Goal: Task Accomplishment & Management: Use online tool/utility

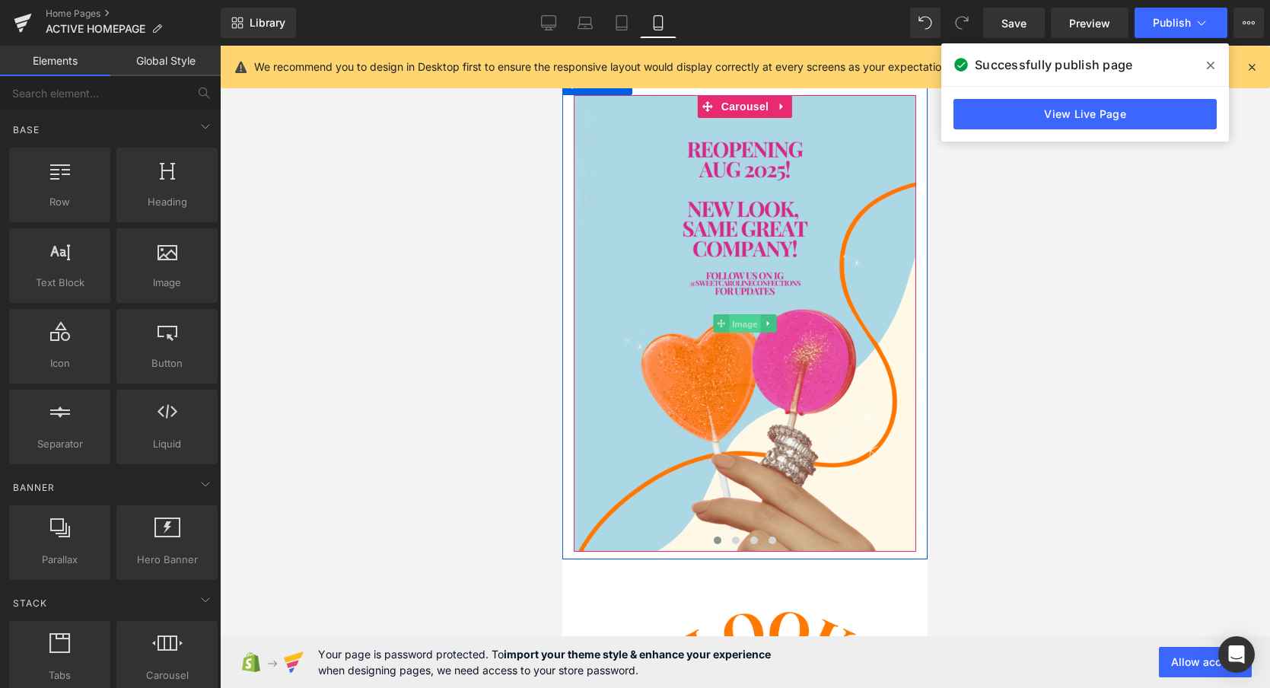
click at [746, 323] on span "Image" at bounding box center [745, 324] width 32 height 18
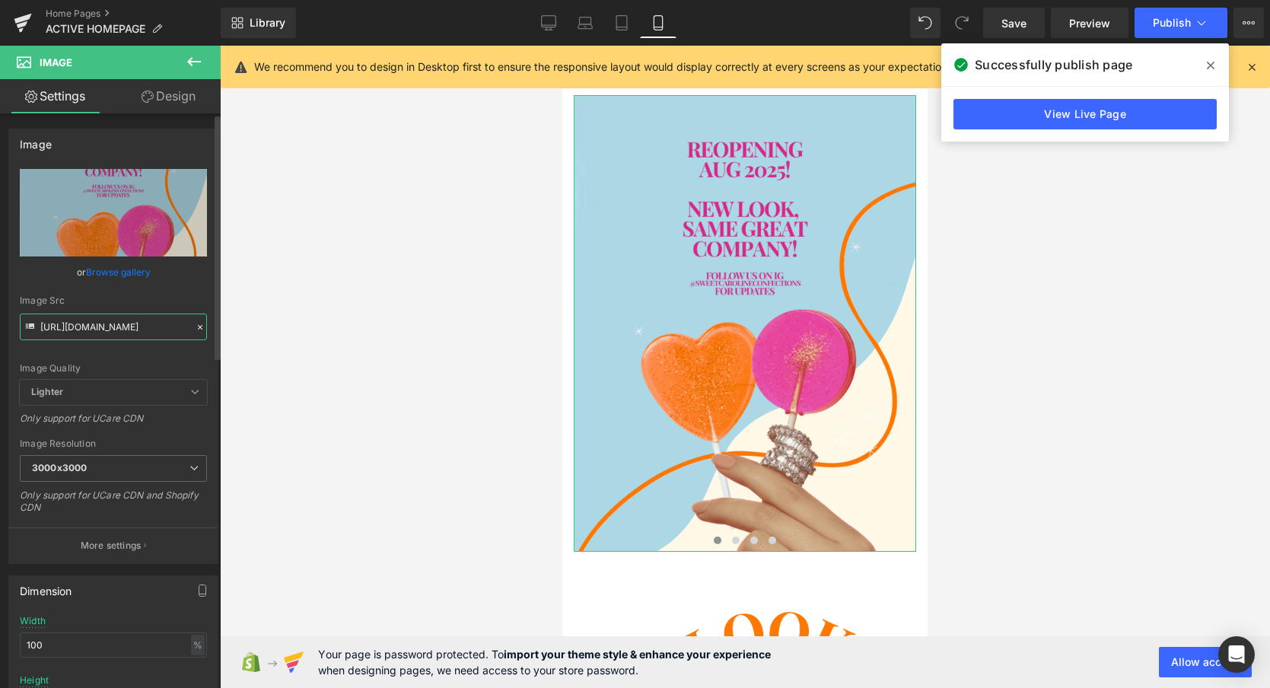
click at [94, 320] on input "[URL][DOMAIN_NAME]" at bounding box center [113, 326] width 187 height 27
paste input "[DOMAIN_NAME][URL]"
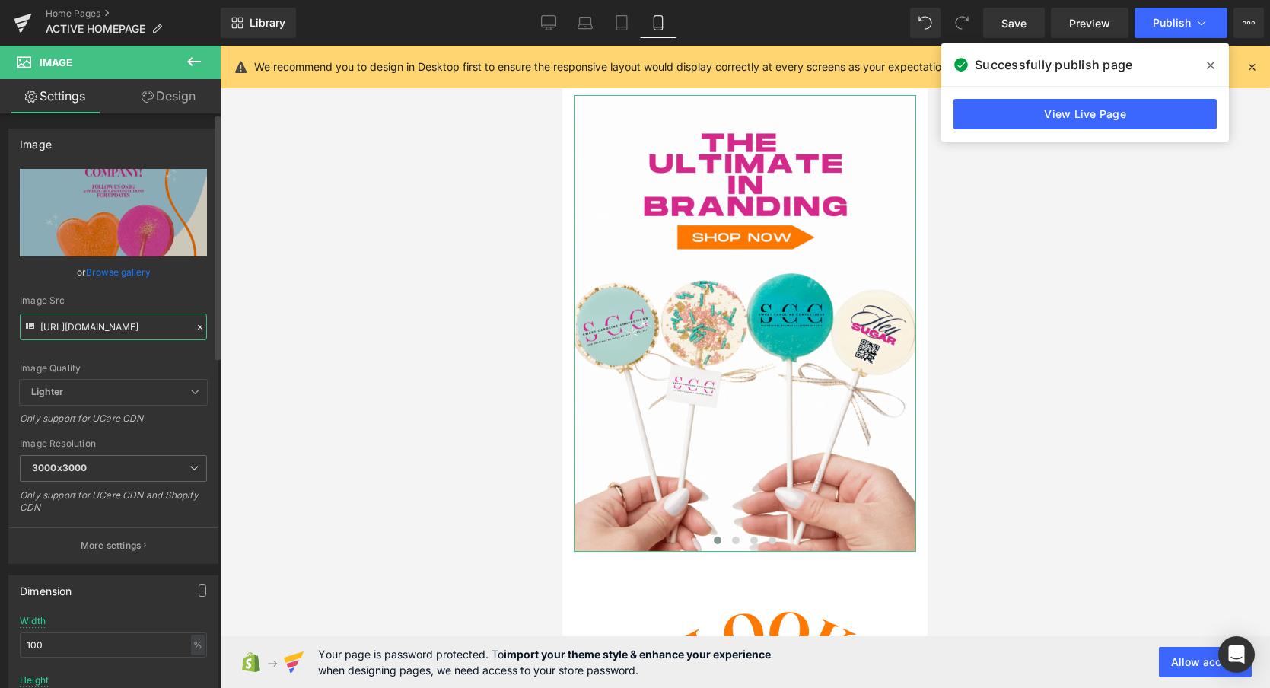
type input "[URL][DOMAIN_NAME]"
click at [122, 366] on div "Image Quality" at bounding box center [113, 368] width 187 height 11
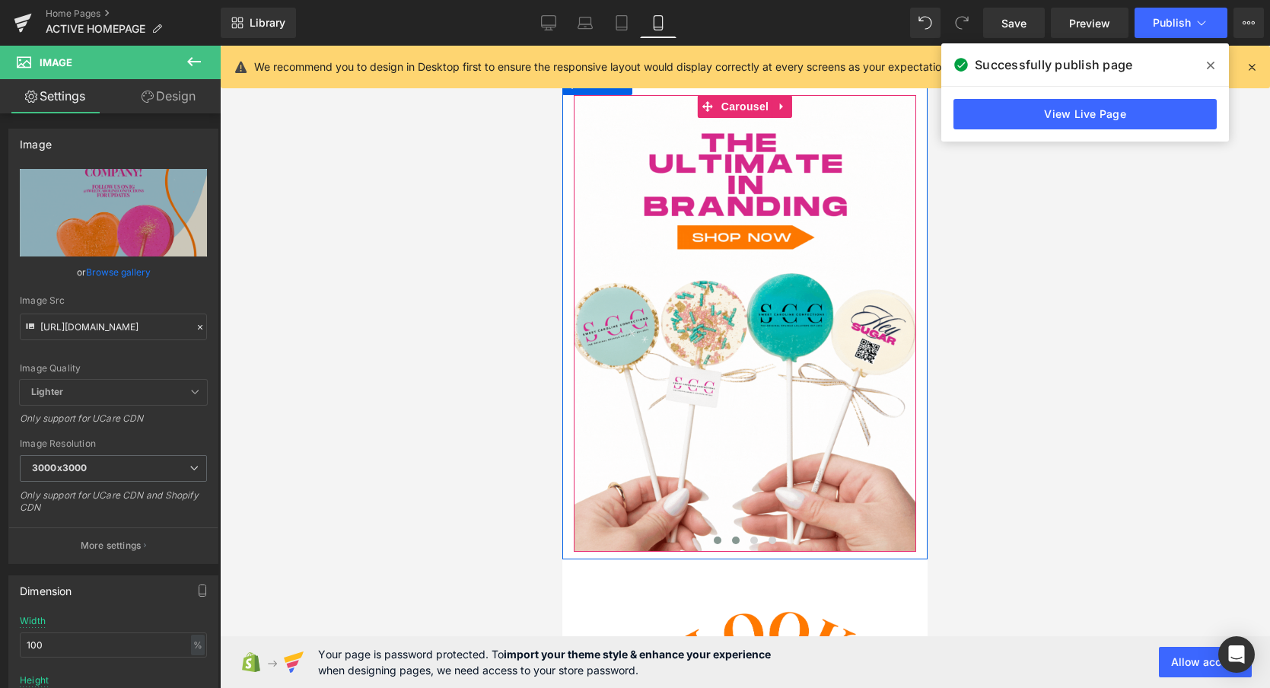
click at [736, 542] on span at bounding box center [736, 540] width 8 height 8
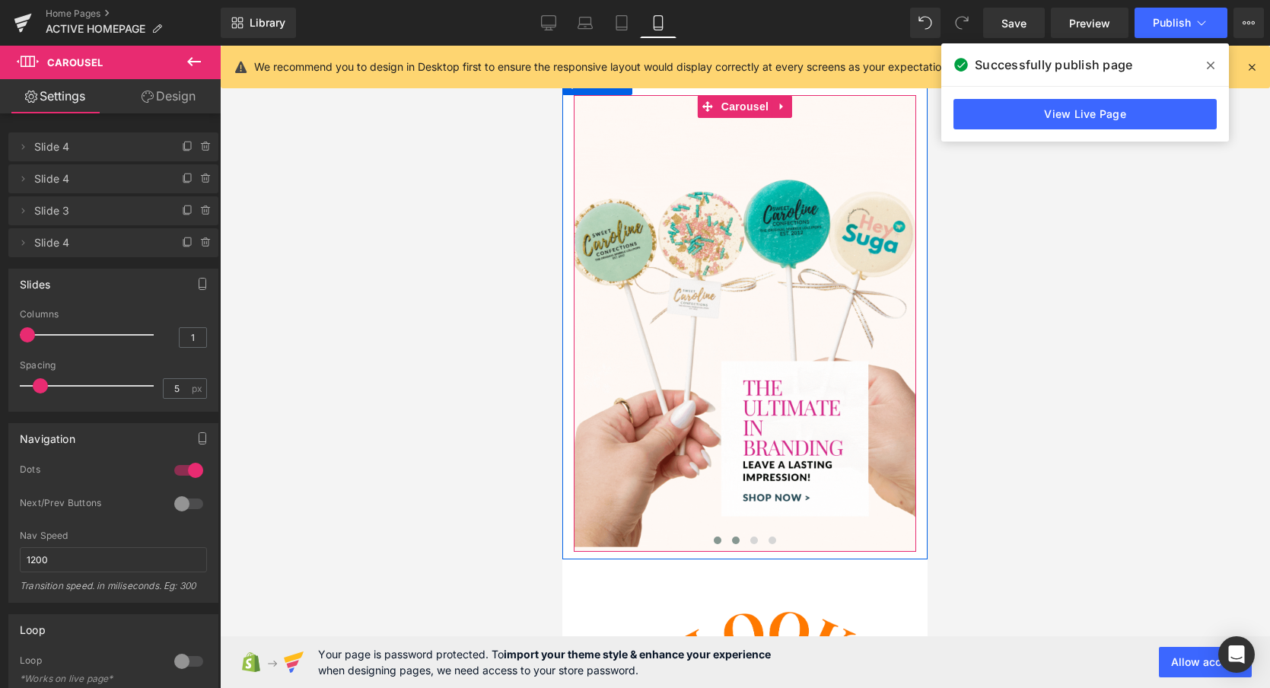
click at [719, 543] on span at bounding box center [718, 540] width 8 height 8
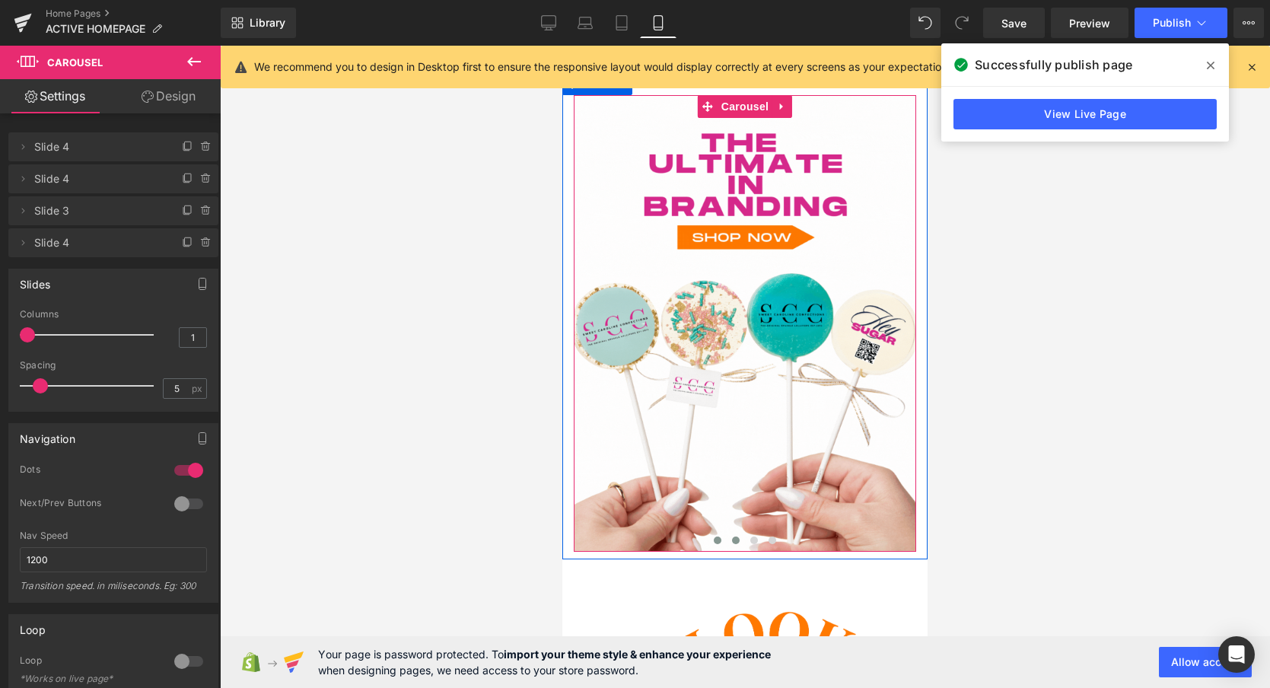
click at [736, 538] on span at bounding box center [736, 540] width 8 height 8
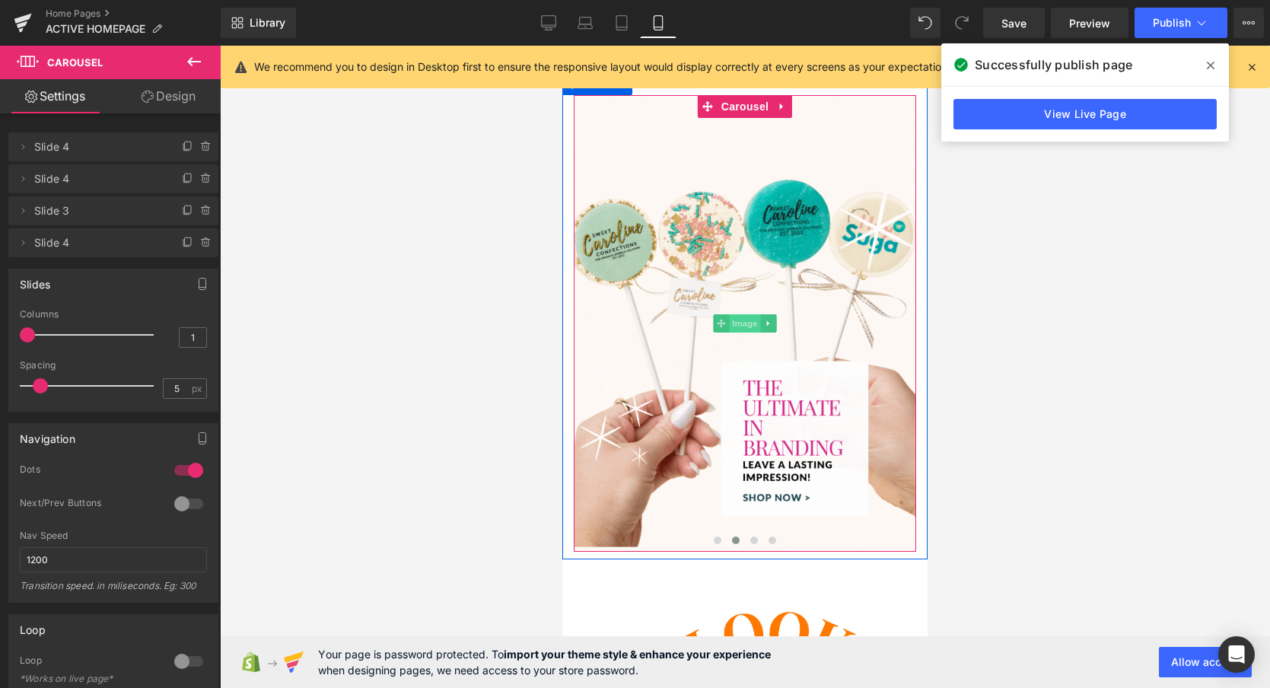
click at [744, 323] on span "Image" at bounding box center [745, 323] width 32 height 18
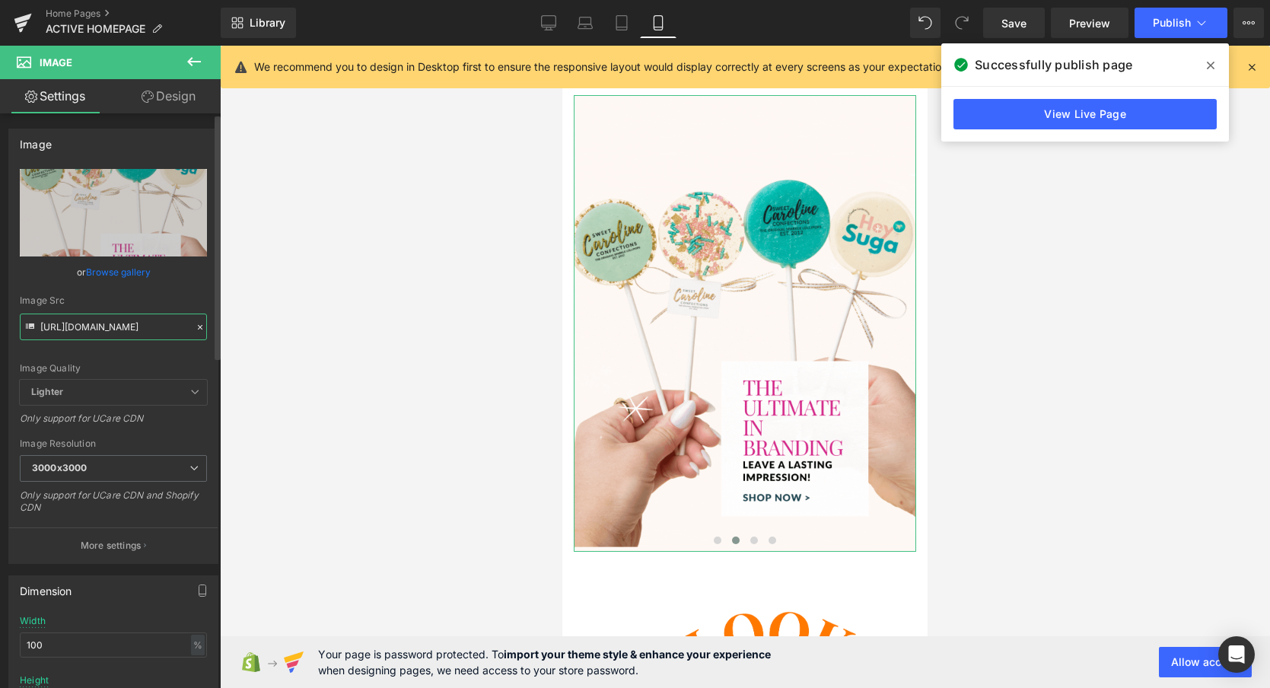
click at [84, 332] on input "[URL][DOMAIN_NAME]" at bounding box center [113, 326] width 187 height 27
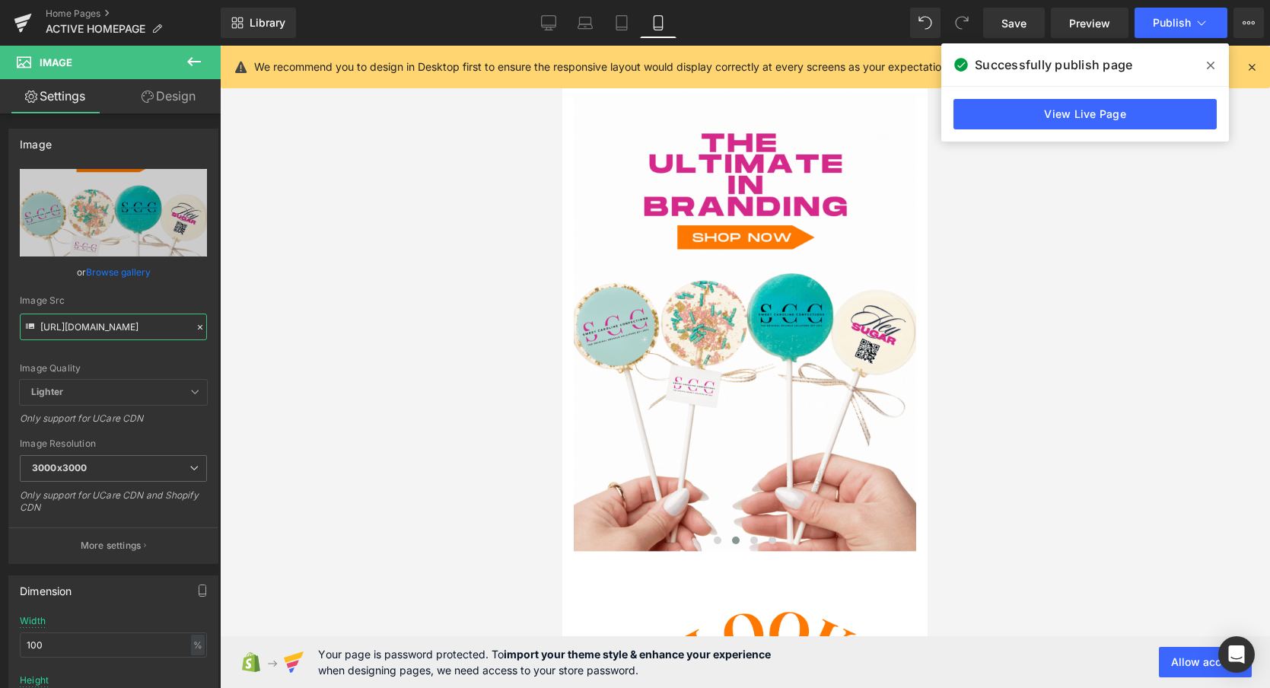
type input "[URL][DOMAIN_NAME]"
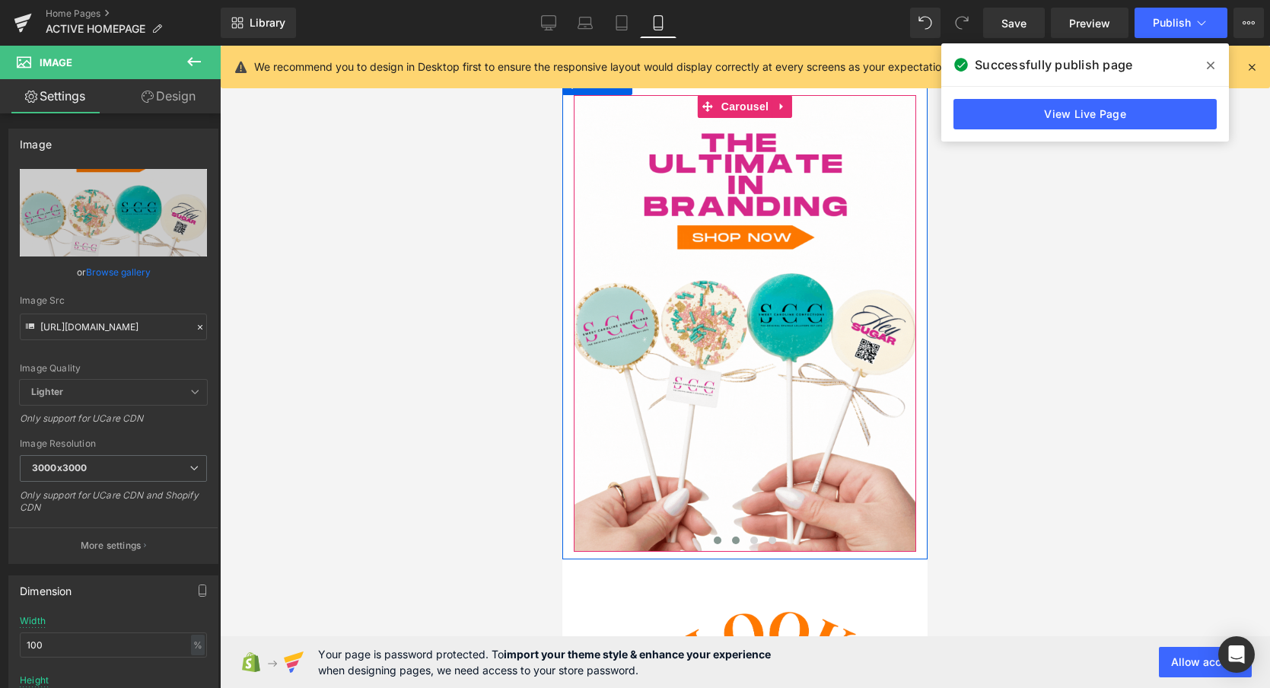
click at [720, 540] on span at bounding box center [718, 540] width 8 height 8
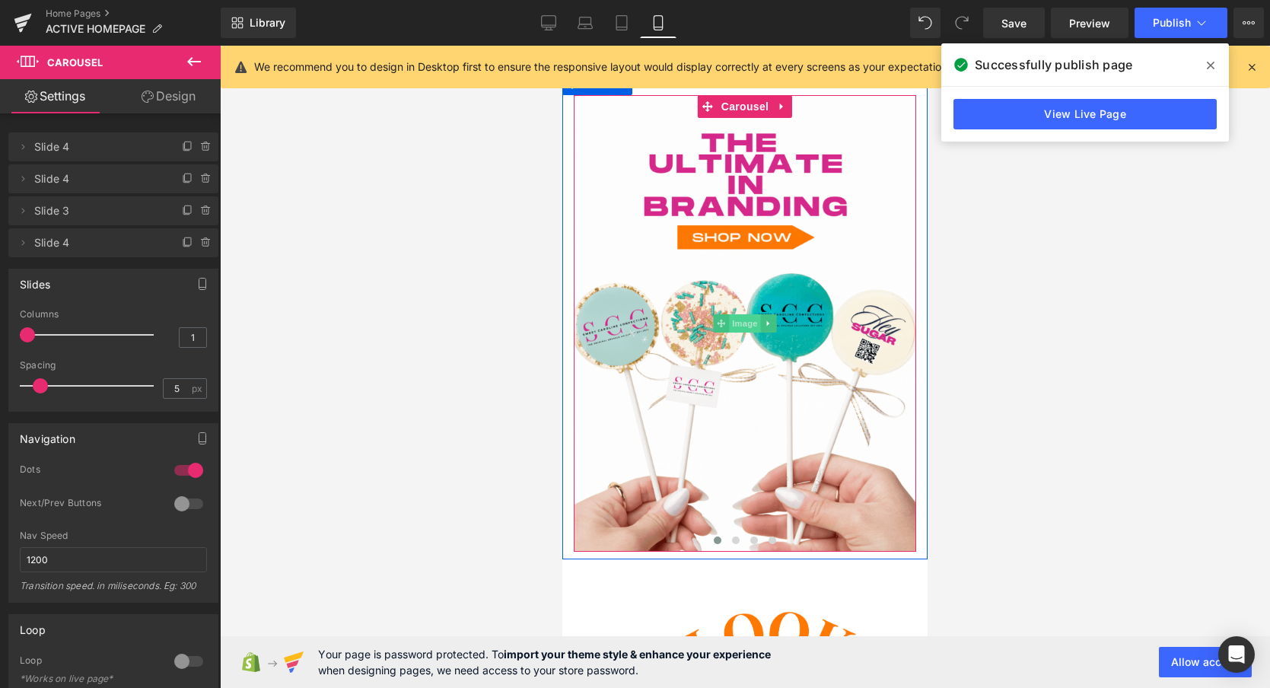
click at [745, 329] on span "Image" at bounding box center [745, 323] width 32 height 18
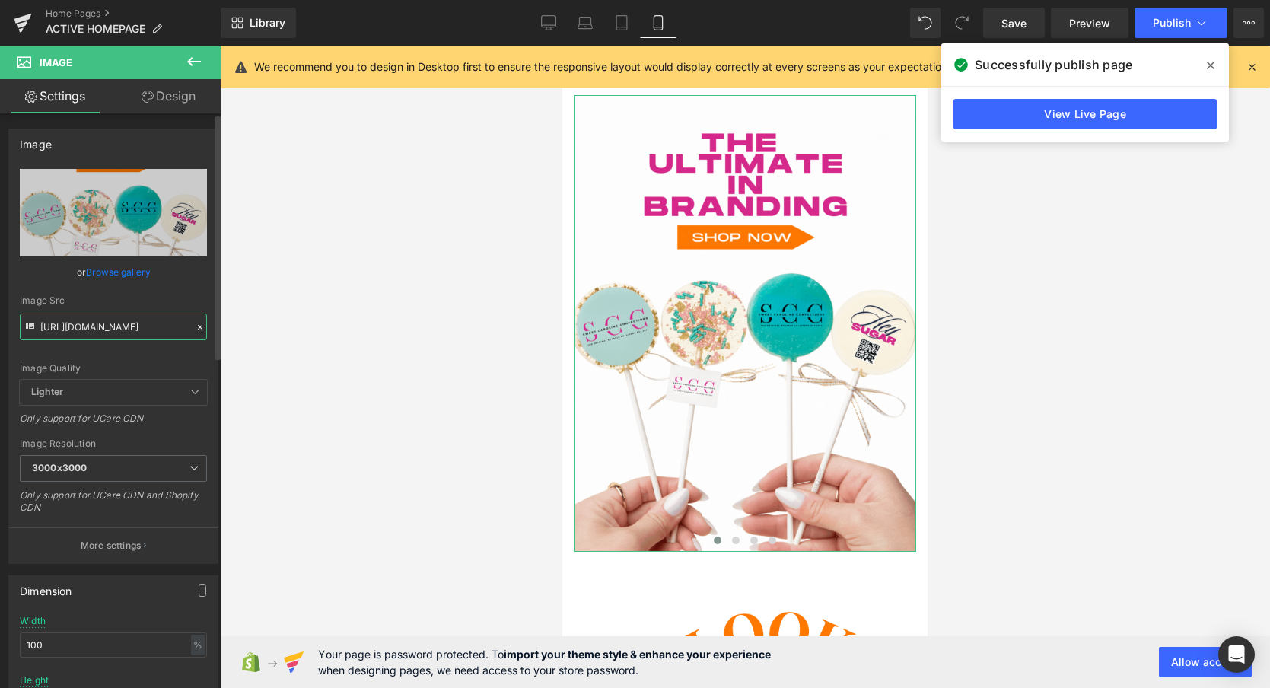
click at [85, 328] on input "[URL][DOMAIN_NAME]" at bounding box center [113, 326] width 187 height 27
click at [85, 329] on input "[URL][DOMAIN_NAME]" at bounding box center [113, 326] width 187 height 27
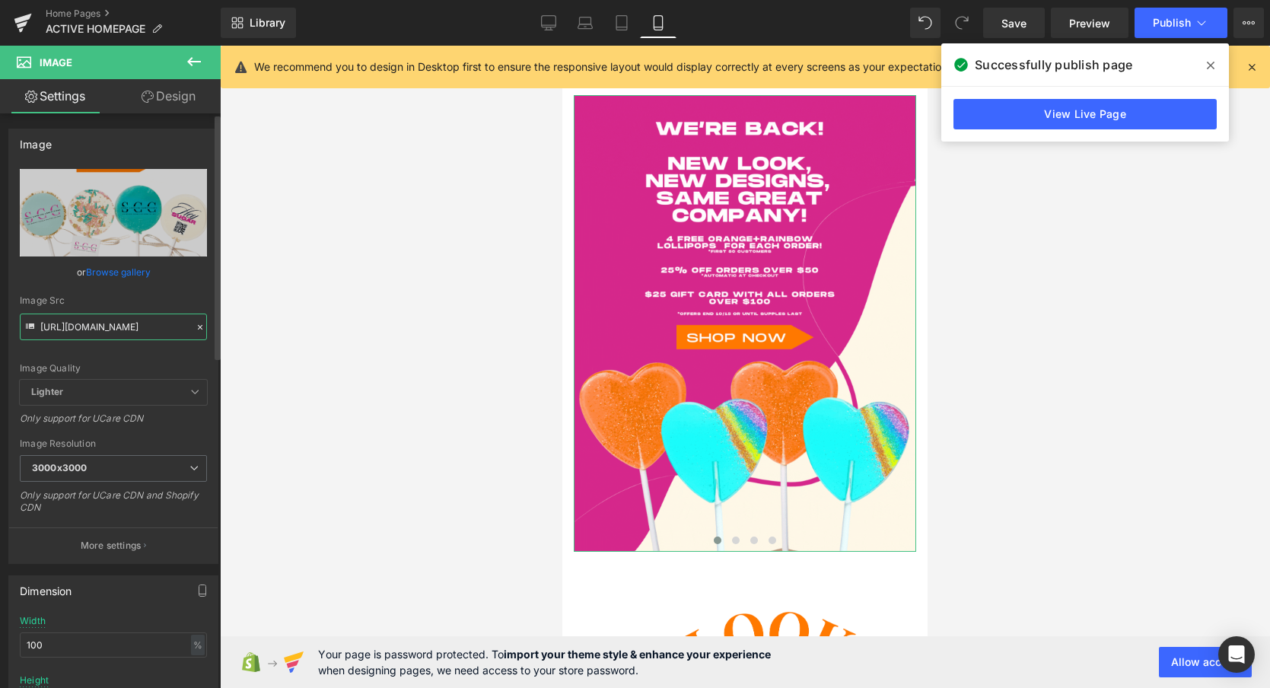
type input "[URL][DOMAIN_NAME]"
click at [127, 361] on div "Image Quality Lighter Lightest Lighter Lighter Lightest Only support for UCare …" at bounding box center [113, 274] width 187 height 211
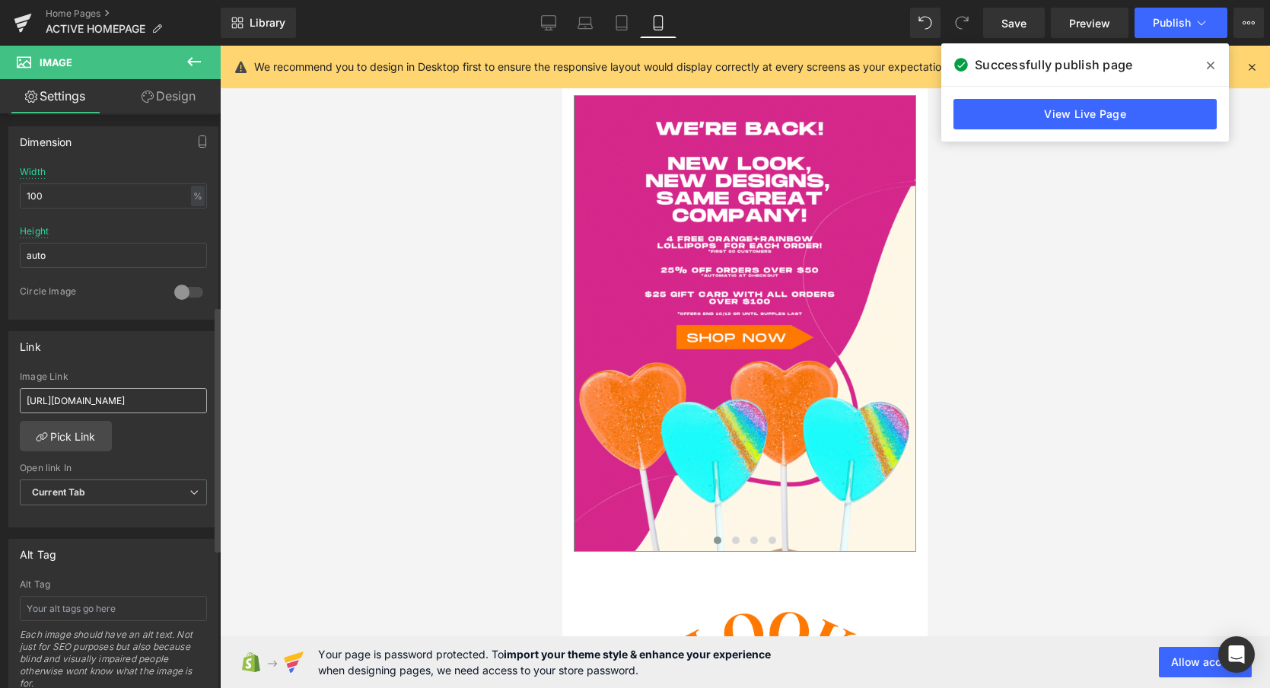
scroll to position [450, 0]
click at [72, 436] on link "Pick Link" at bounding box center [66, 435] width 92 height 30
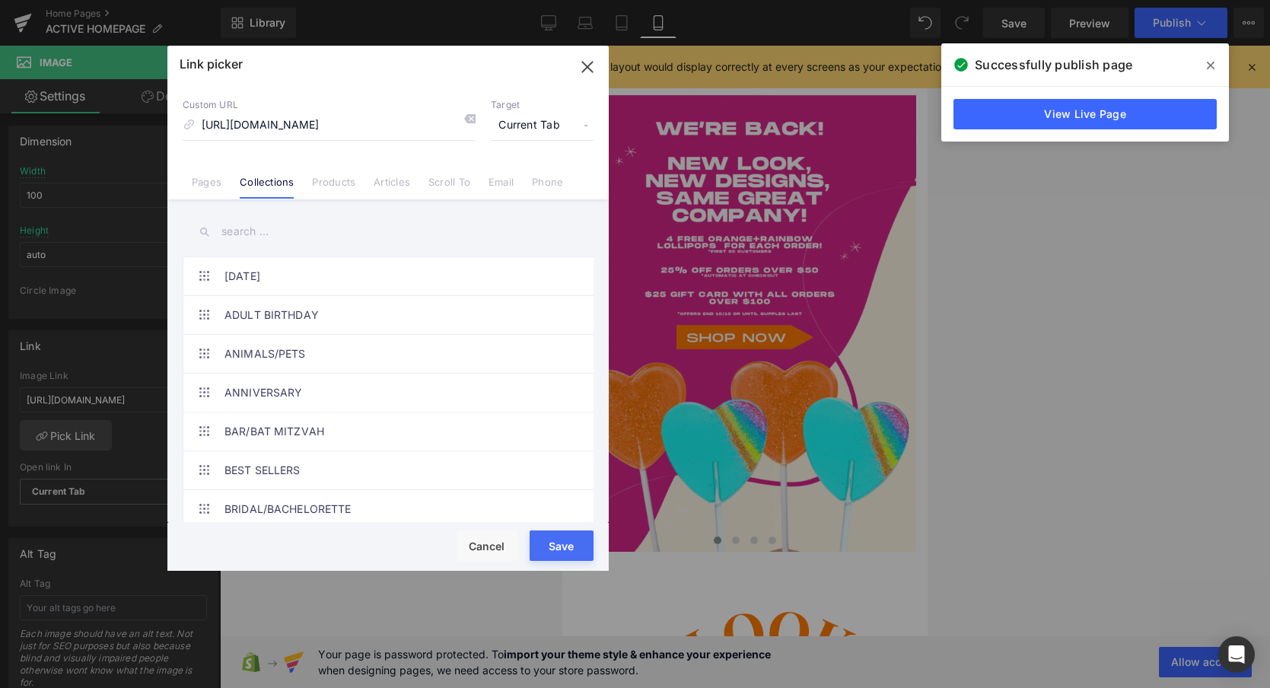
scroll to position [0, 0]
click at [253, 232] on input "text" at bounding box center [388, 232] width 411 height 34
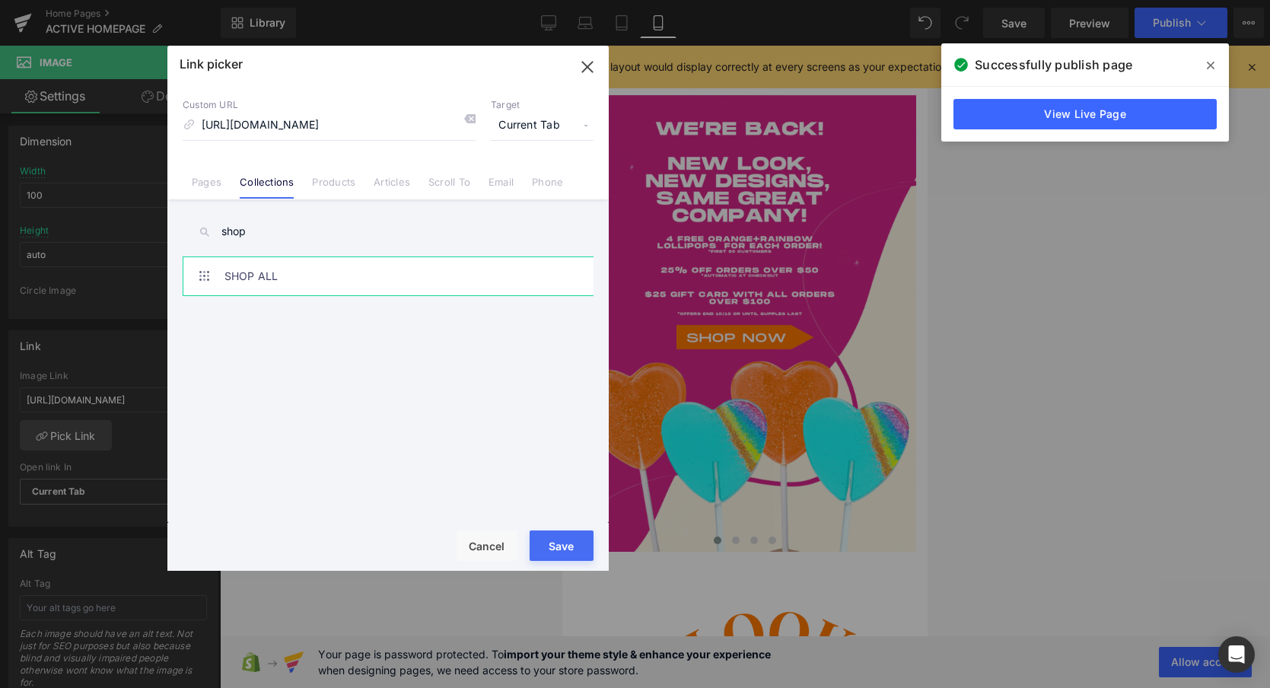
type input "shop"
click at [252, 271] on link "SHOP ALL" at bounding box center [391, 276] width 335 height 38
type input "/collections/shop-all"
click at [564, 554] on button "Save" at bounding box center [561, 545] width 64 height 30
type input "/collections/shop-all"
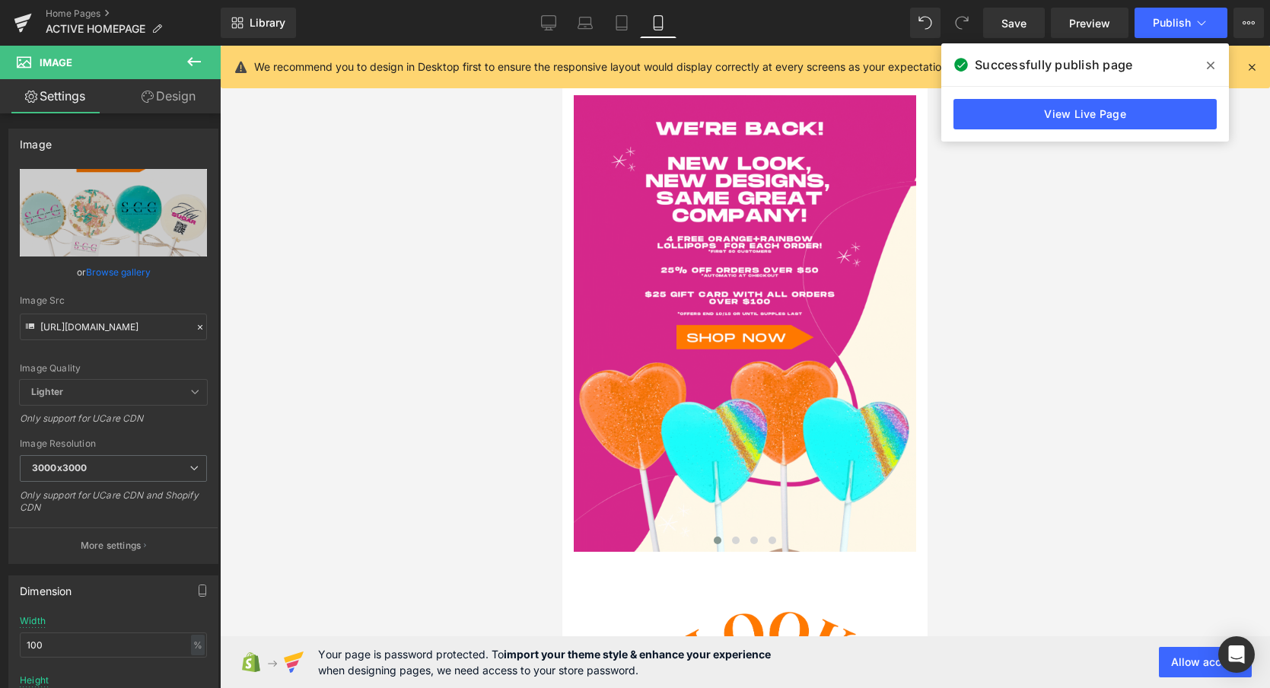
type input "[URL][DOMAIN_NAME]"
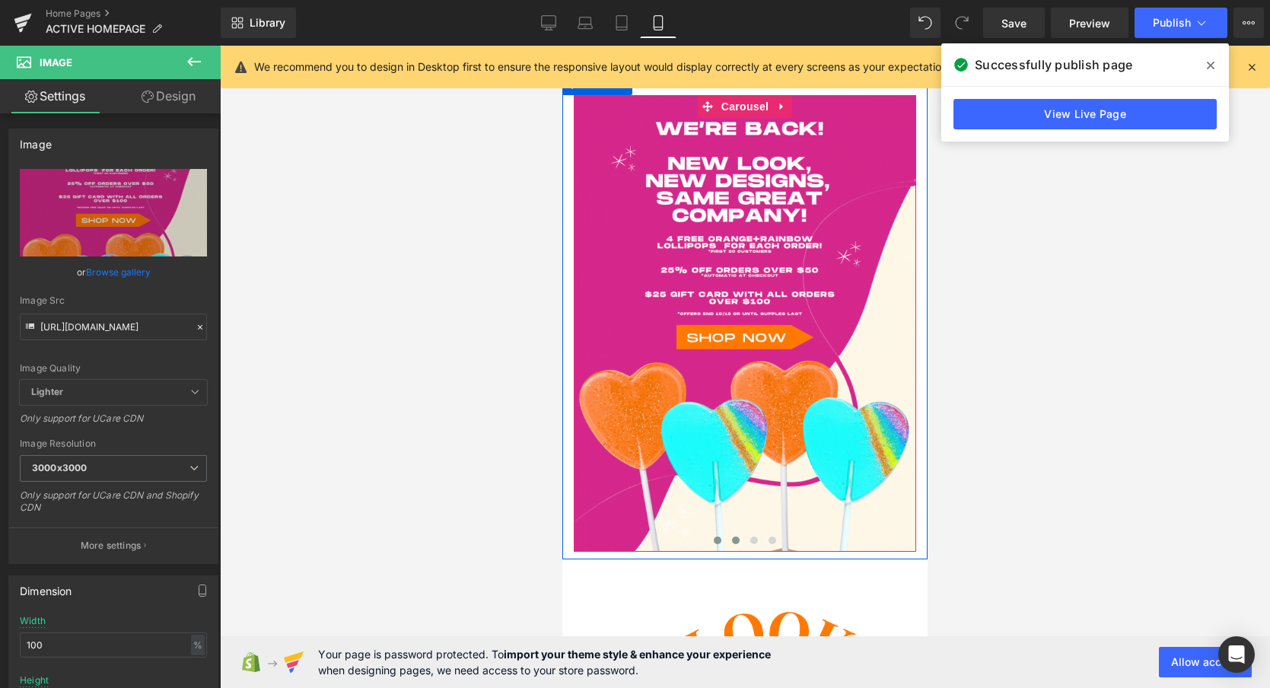
click at [734, 543] on span at bounding box center [736, 540] width 8 height 8
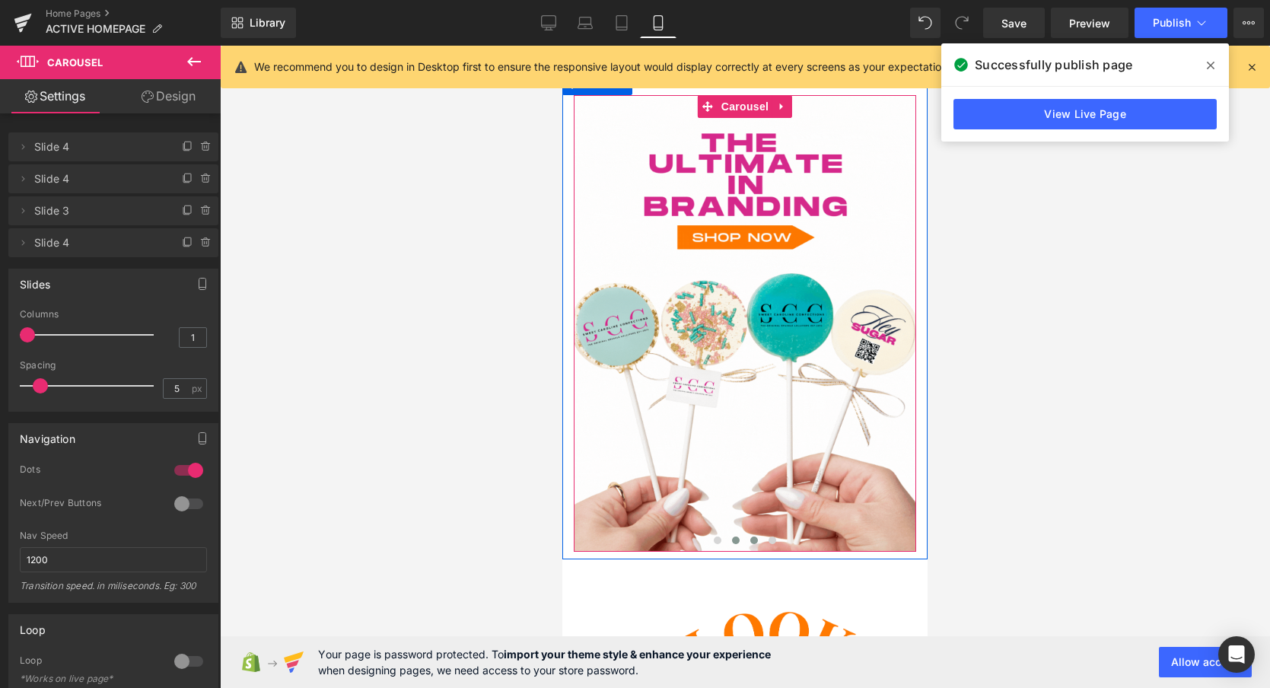
click at [753, 542] on span at bounding box center [754, 540] width 8 height 8
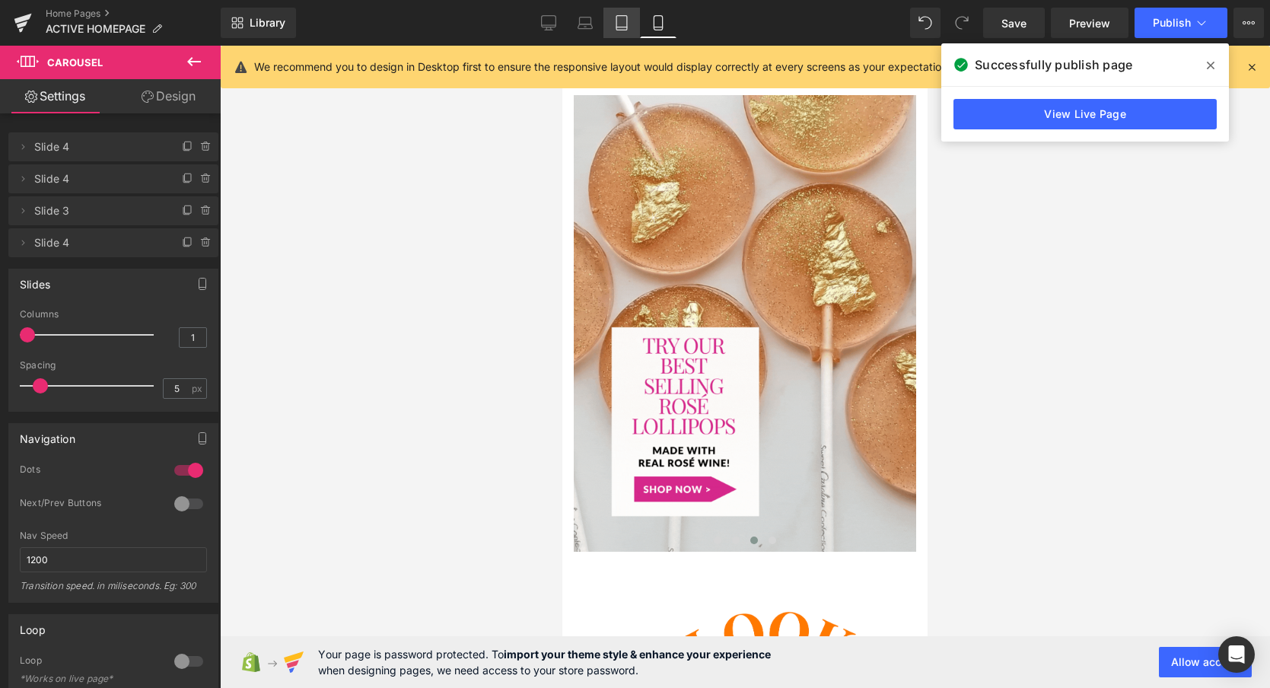
click at [619, 26] on icon at bounding box center [621, 22] width 15 height 15
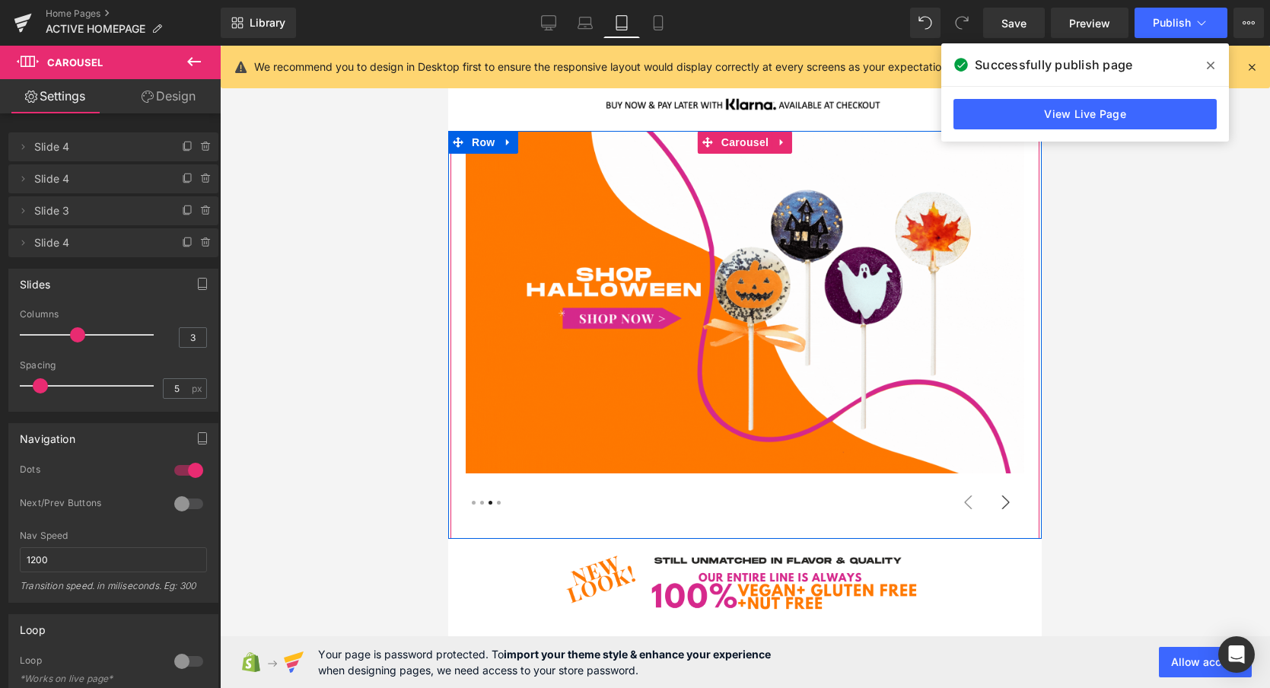
click at [999, 507] on button "›" at bounding box center [1005, 502] width 37 height 37
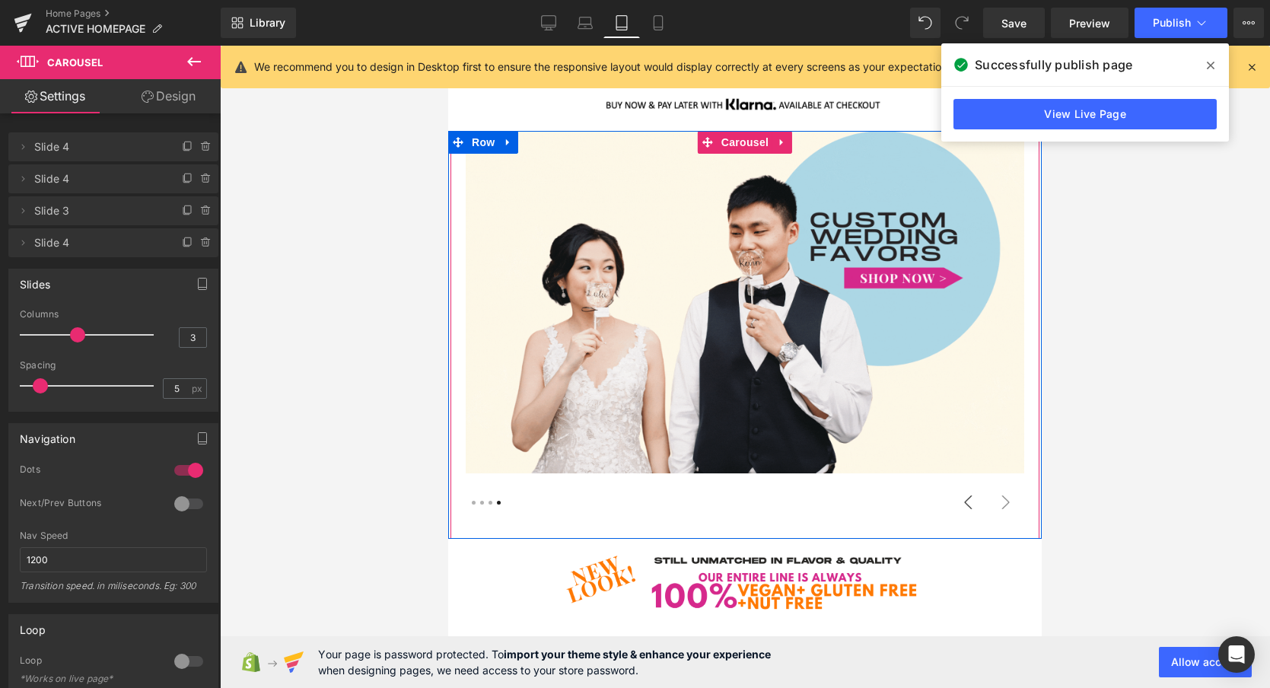
click at [970, 504] on button "‹" at bounding box center [968, 502] width 37 height 37
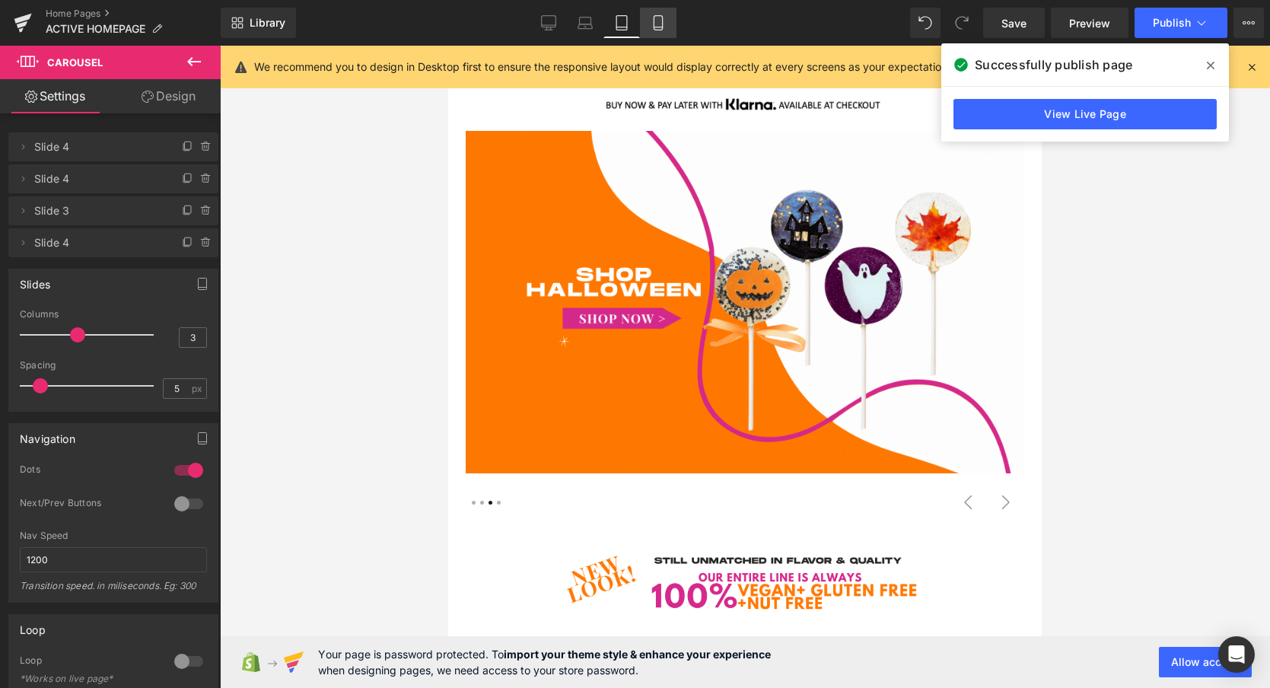
click at [661, 21] on icon at bounding box center [657, 22] width 15 height 15
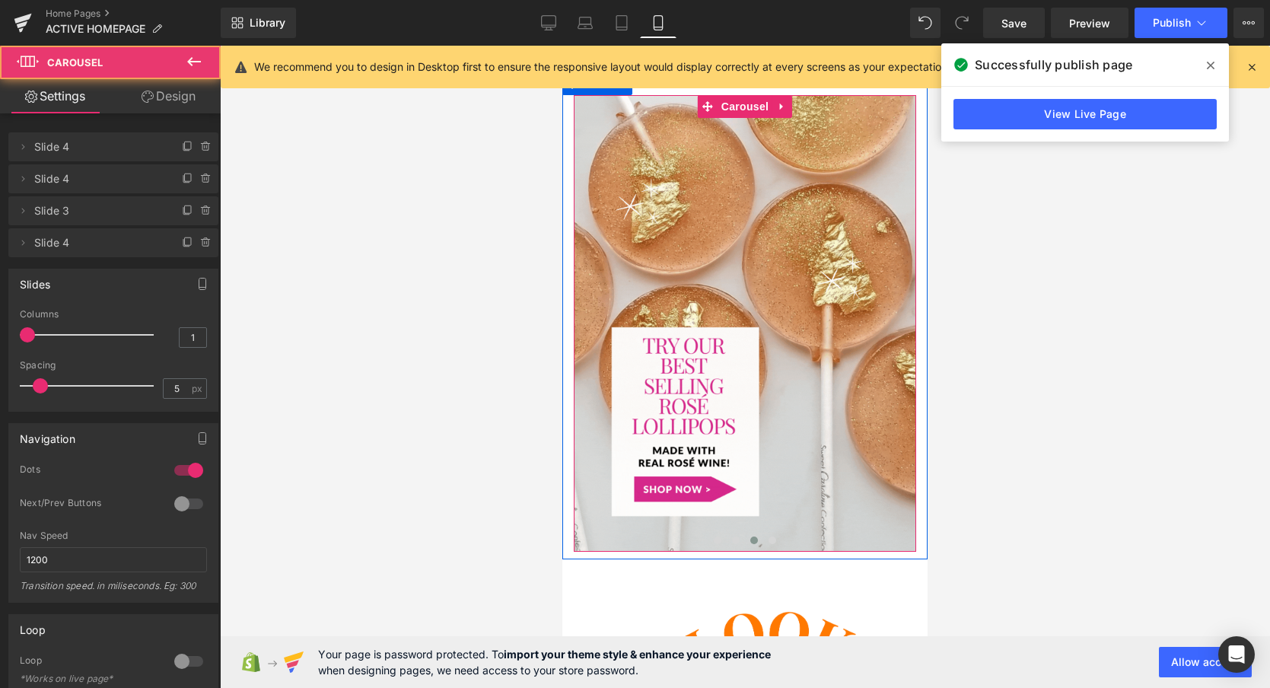
click at [755, 540] on span at bounding box center [754, 540] width 8 height 8
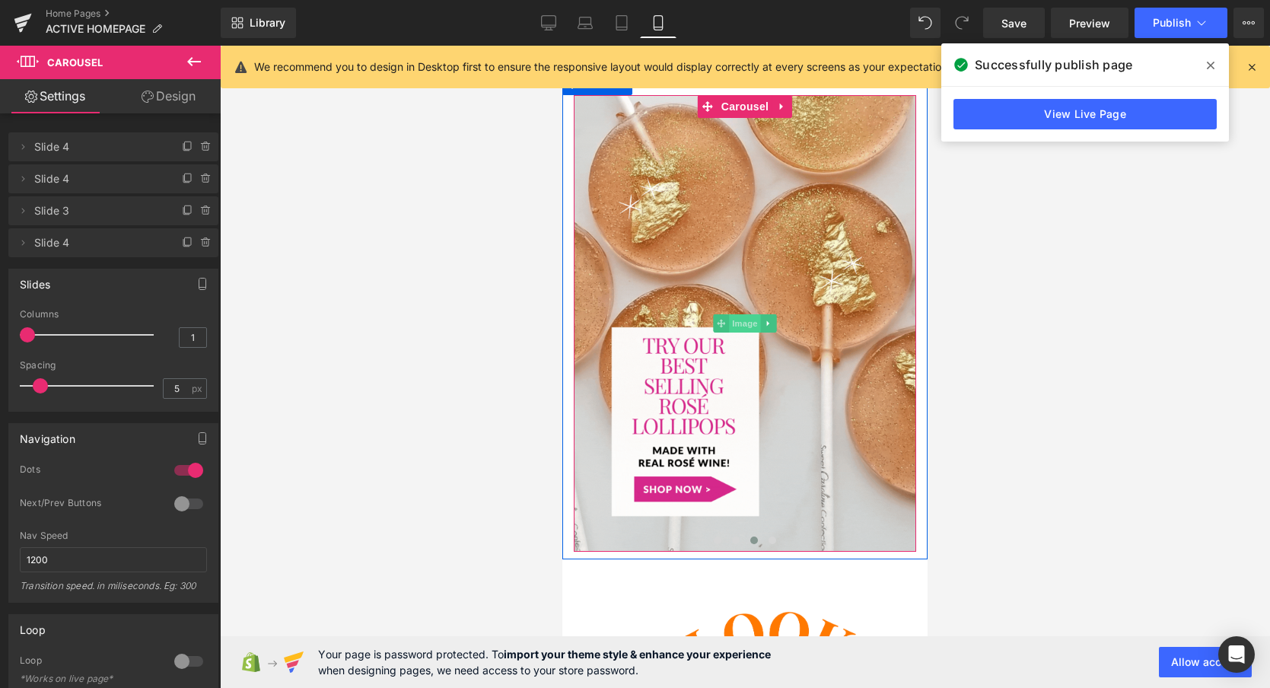
click at [745, 325] on span "Image" at bounding box center [745, 323] width 32 height 18
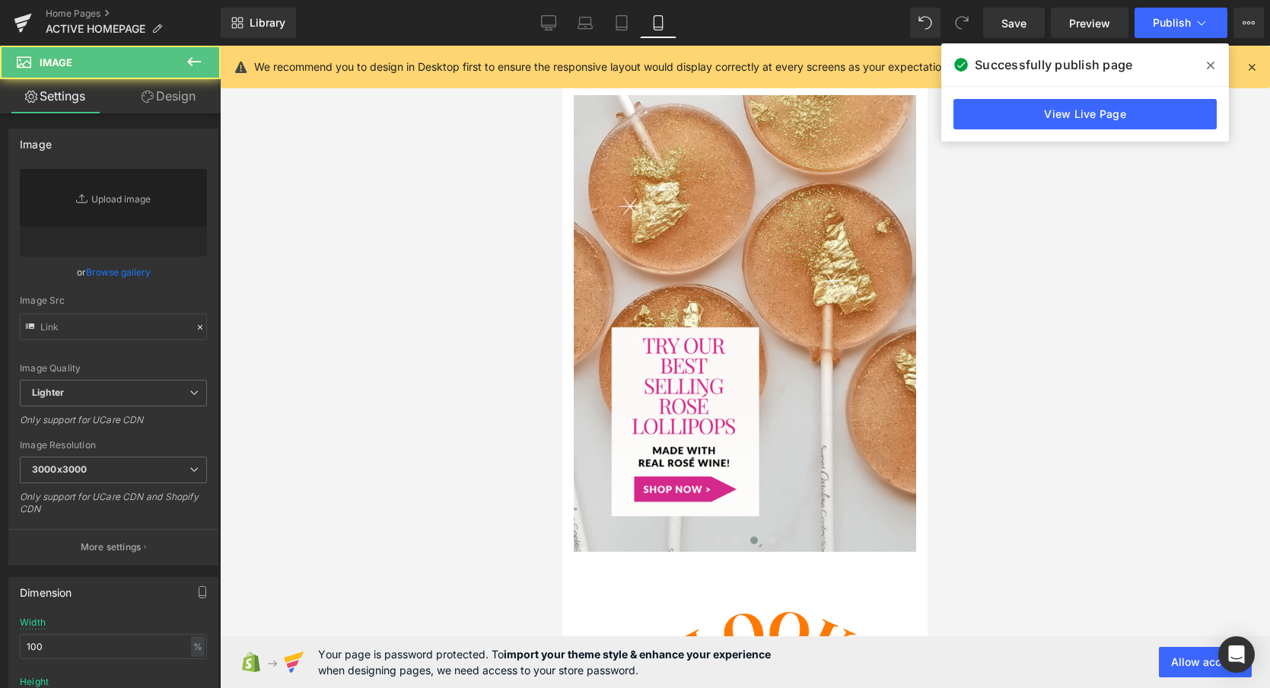
type input "[URL][DOMAIN_NAME]"
